Goal: Use online tool/utility: Utilize a website feature to perform a specific function

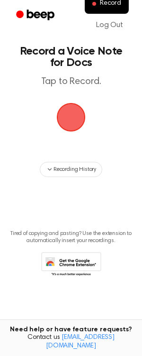
click at [75, 123] on span "button" at bounding box center [71, 117] width 27 height 27
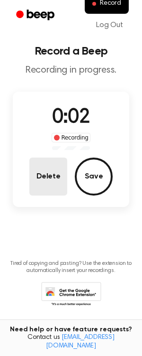
click at [47, 184] on button "Delete" at bounding box center [48, 176] width 38 height 38
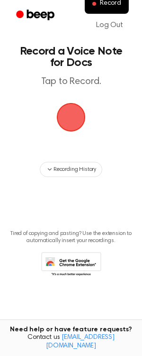
click at [72, 124] on span "button" at bounding box center [71, 117] width 27 height 27
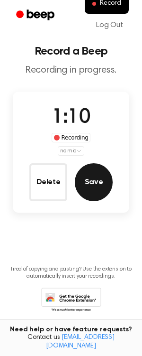
click at [88, 184] on button "Save" at bounding box center [94, 182] width 38 height 38
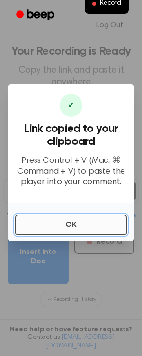
click at [96, 222] on button "OK" at bounding box center [71, 224] width 112 height 21
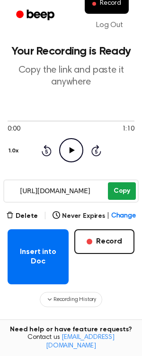
click at [130, 191] on button "Copy" at bounding box center [122, 191] width 28 height 18
